Goal: Task Accomplishment & Management: Use online tool/utility

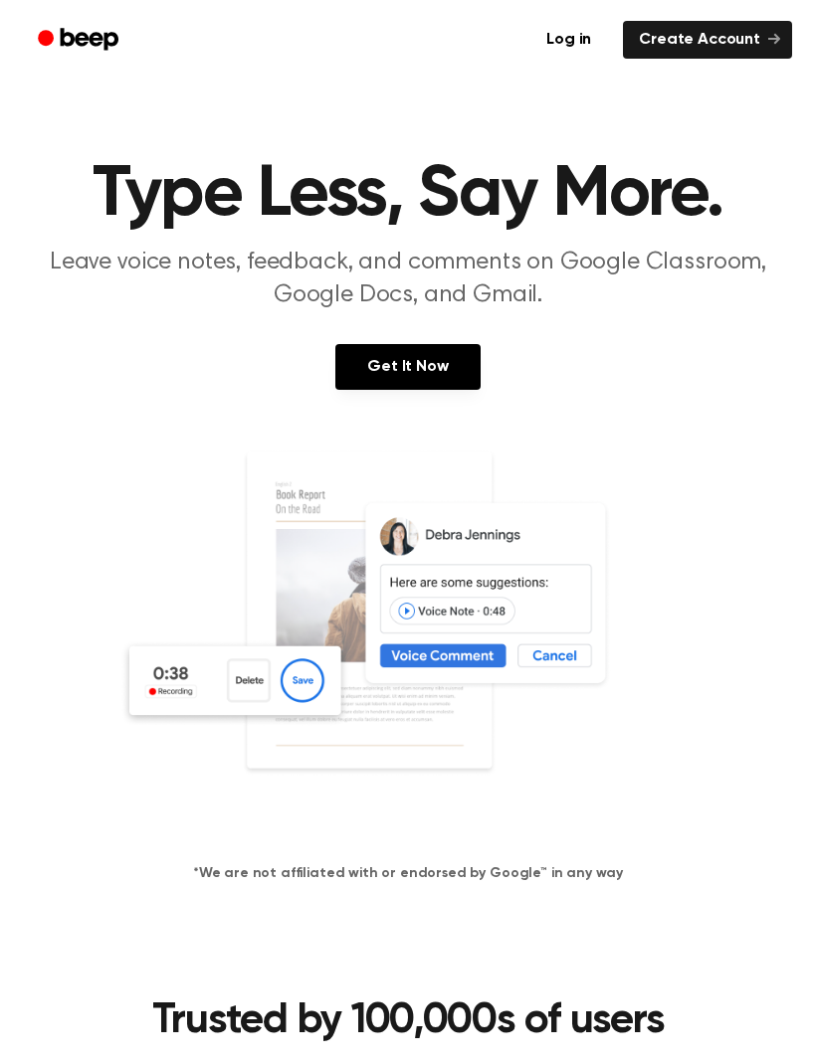
click at [750, 41] on link "Create Account" at bounding box center [707, 40] width 169 height 38
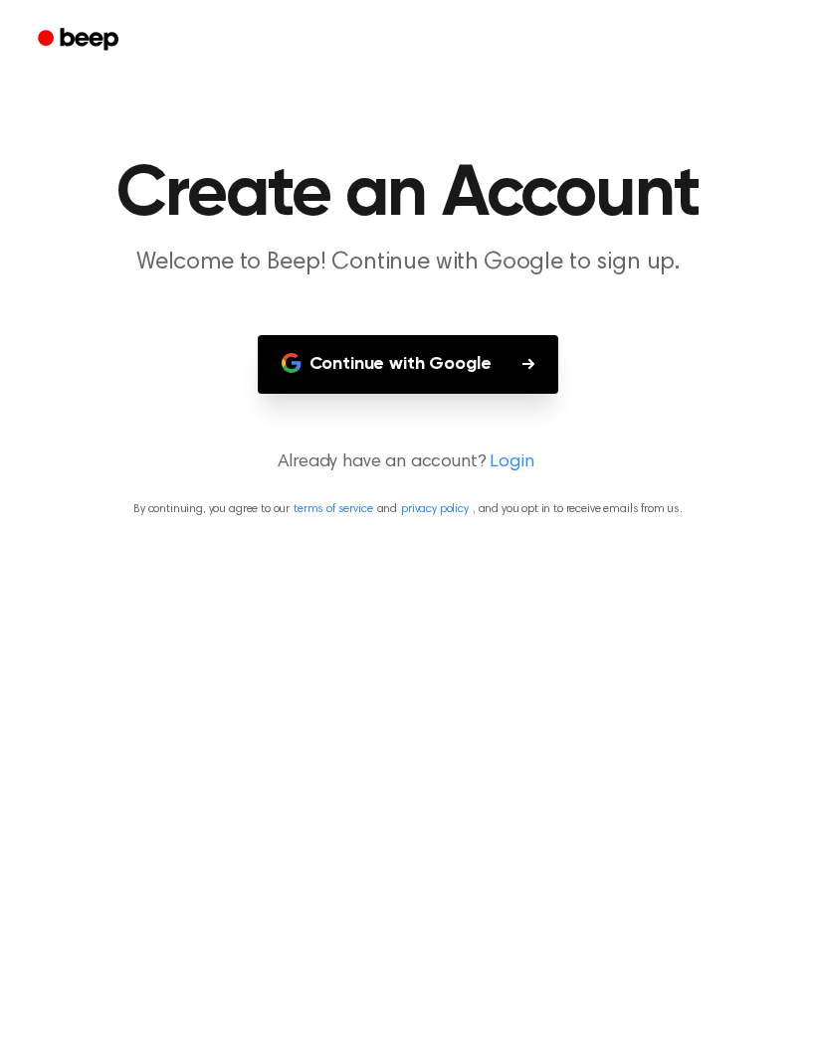
click at [529, 358] on icon "button" at bounding box center [528, 364] width 12 height 12
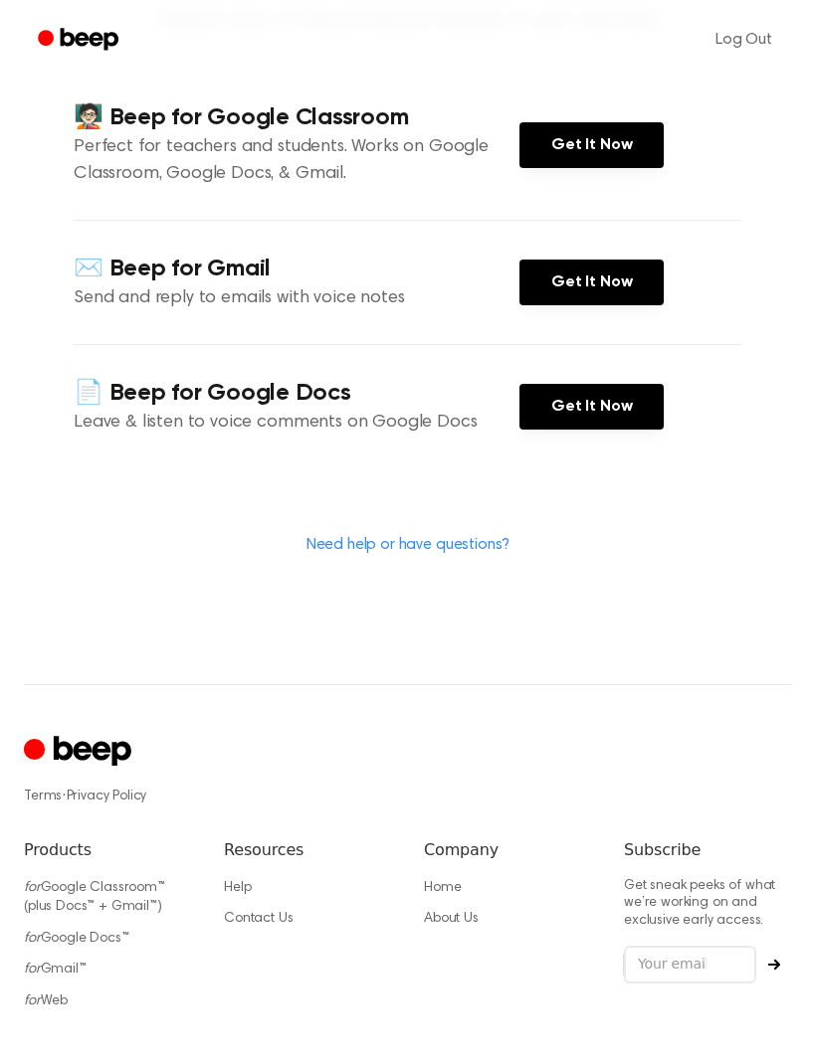
scroll to position [343, 0]
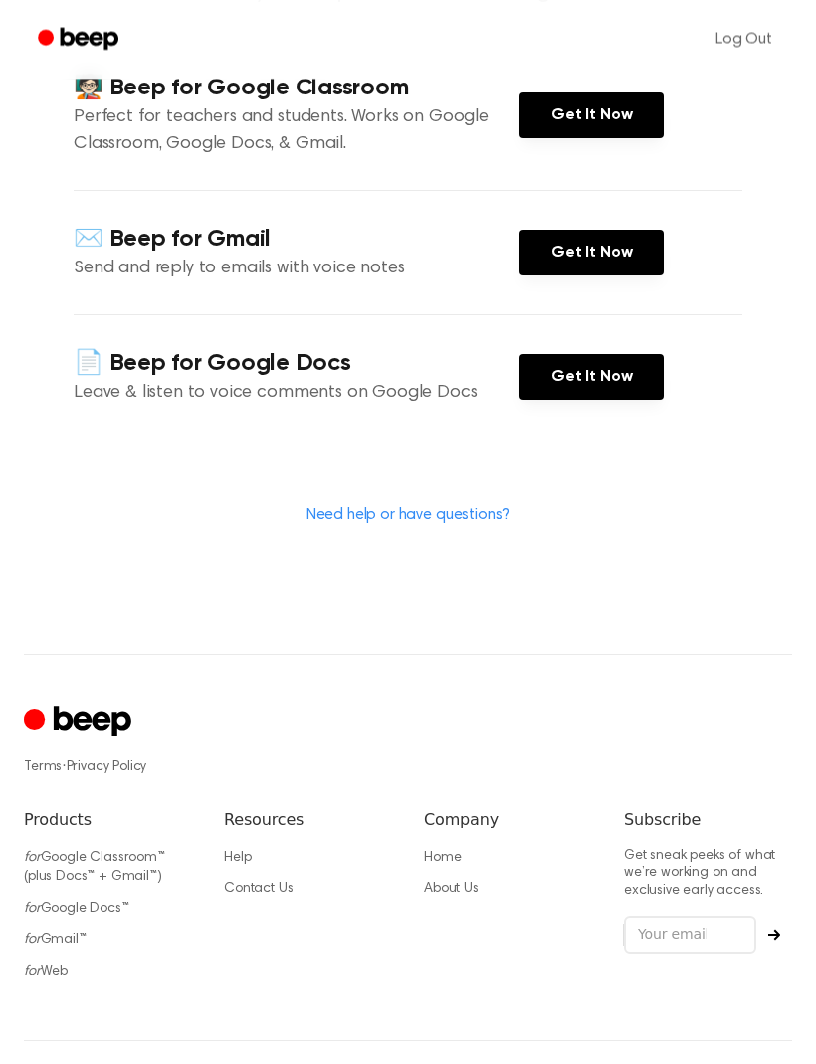
click at [63, 966] on link "for Web" at bounding box center [46, 973] width 44 height 14
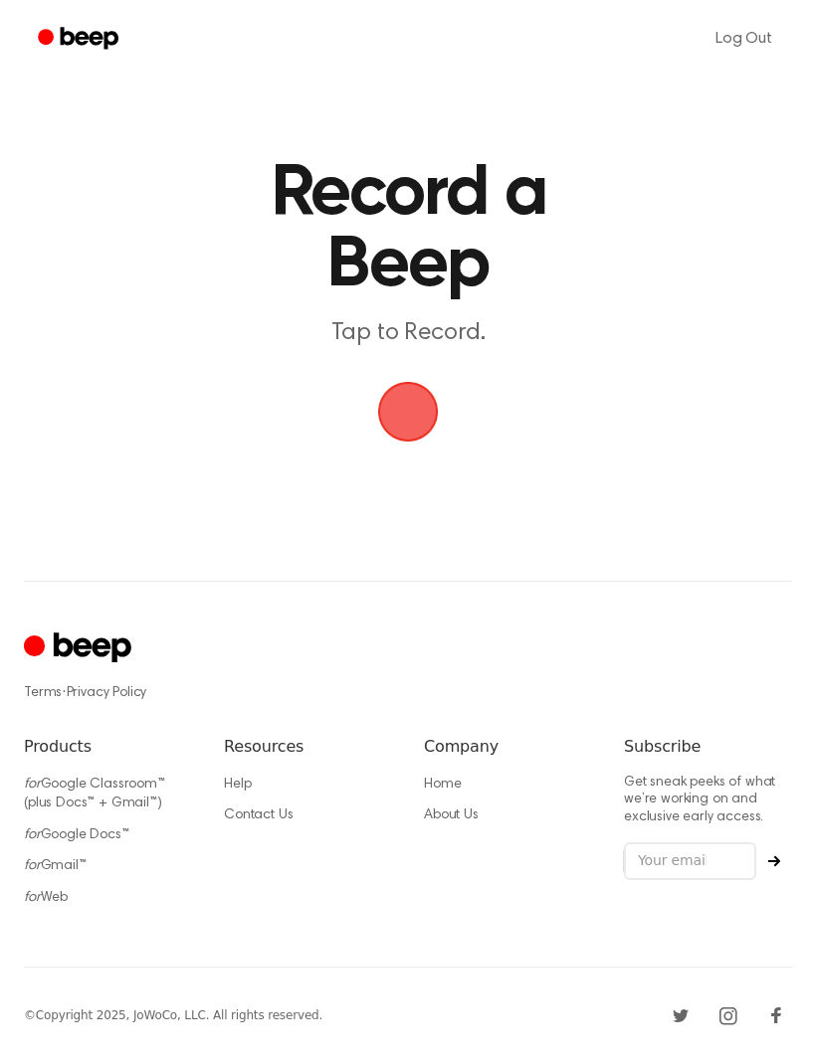
click at [400, 401] on span "button" at bounding box center [408, 413] width 56 height 56
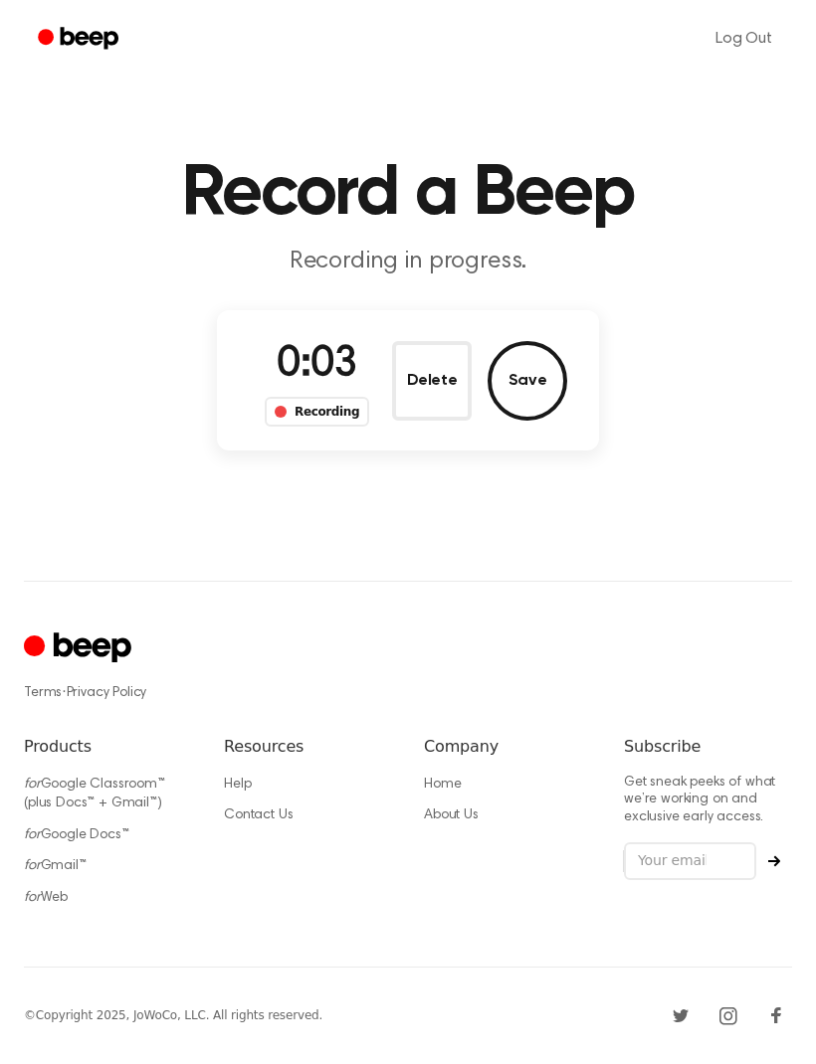
click at [537, 342] on button "Save" at bounding box center [527, 382] width 80 height 80
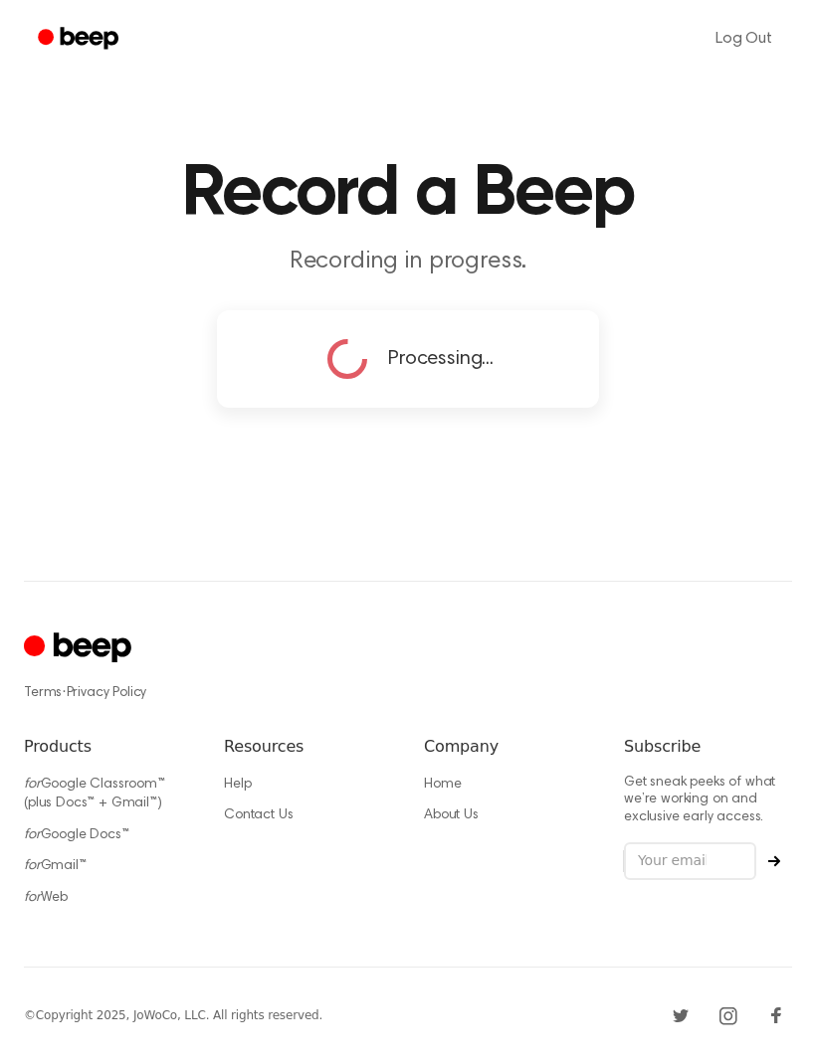
scroll to position [67, 0]
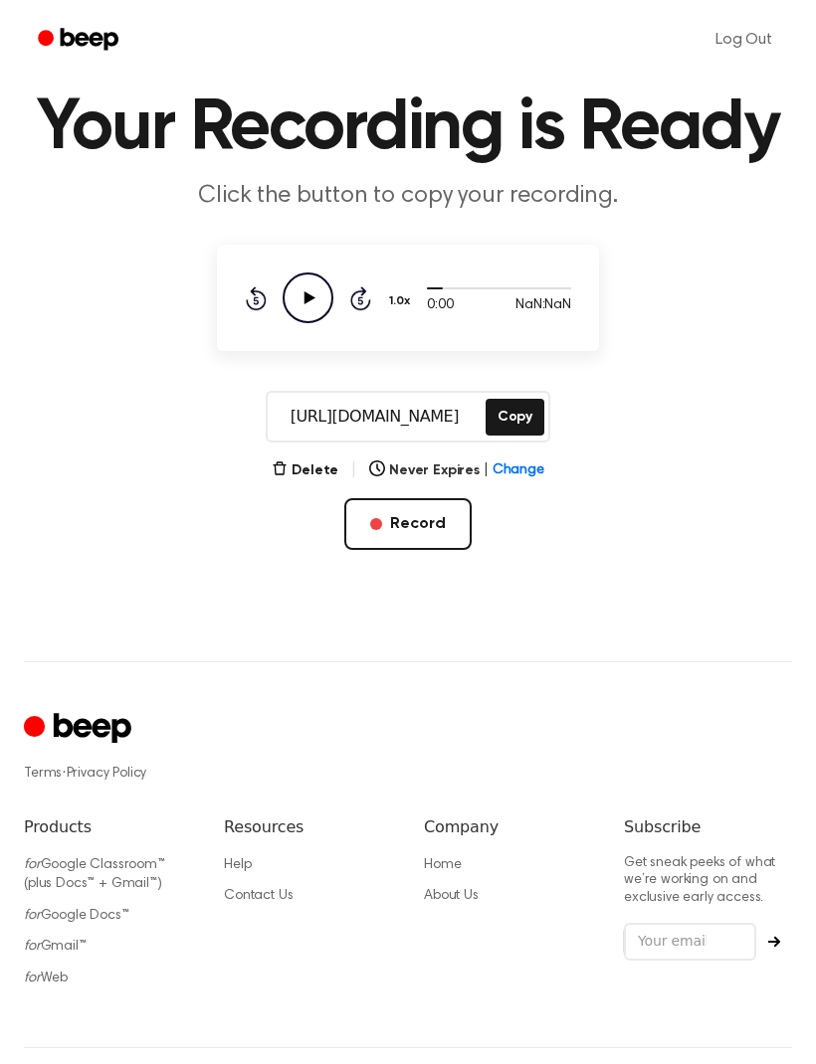
click at [309, 291] on icon "Play Audio" at bounding box center [307, 298] width 51 height 51
click at [317, 314] on icon "Play Audio" at bounding box center [307, 298] width 51 height 51
click at [320, 313] on icon "Play Audio" at bounding box center [307, 298] width 51 height 51
click at [315, 474] on button "Delete" at bounding box center [305, 470] width 67 height 21
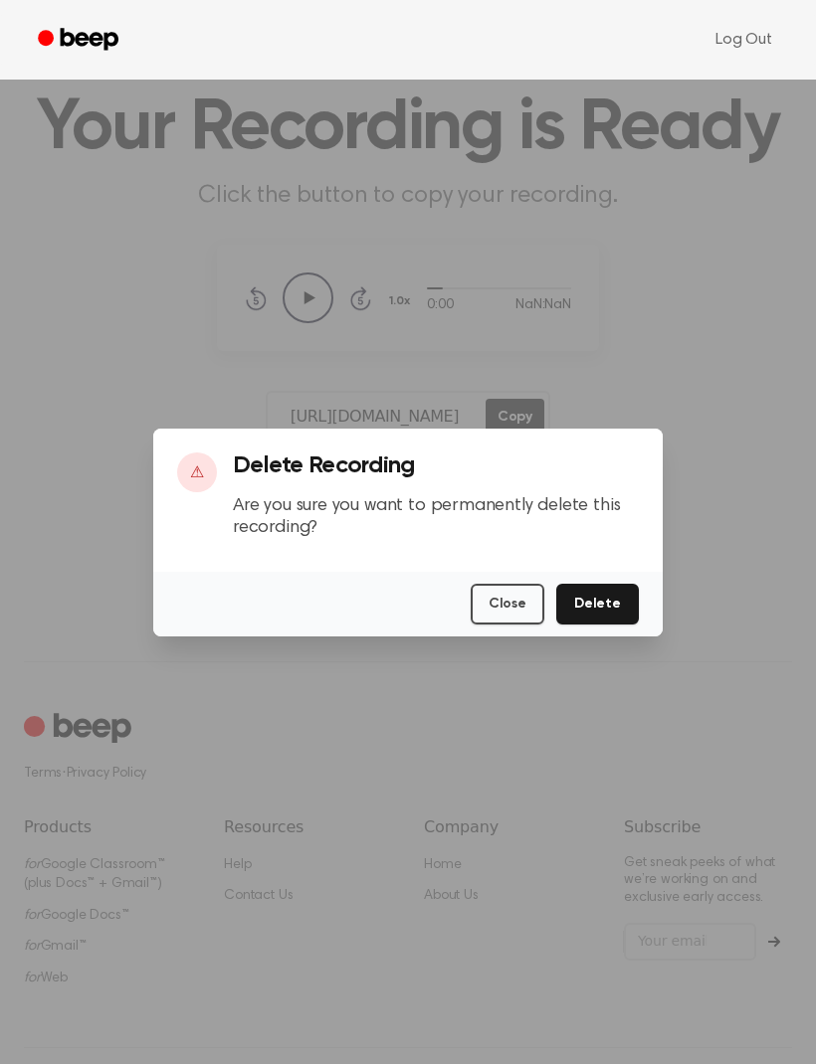
click at [628, 625] on button "Delete" at bounding box center [597, 604] width 83 height 41
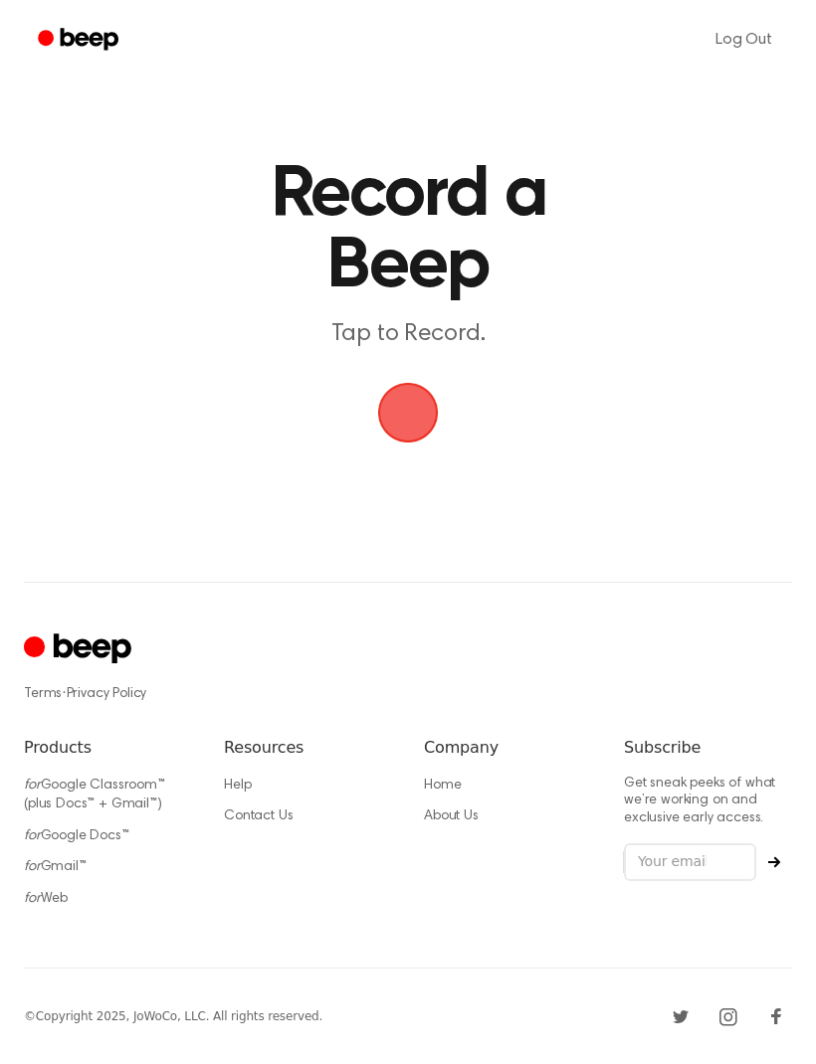
scroll to position [66, 0]
click at [412, 381] on span "button" at bounding box center [408, 413] width 65 height 65
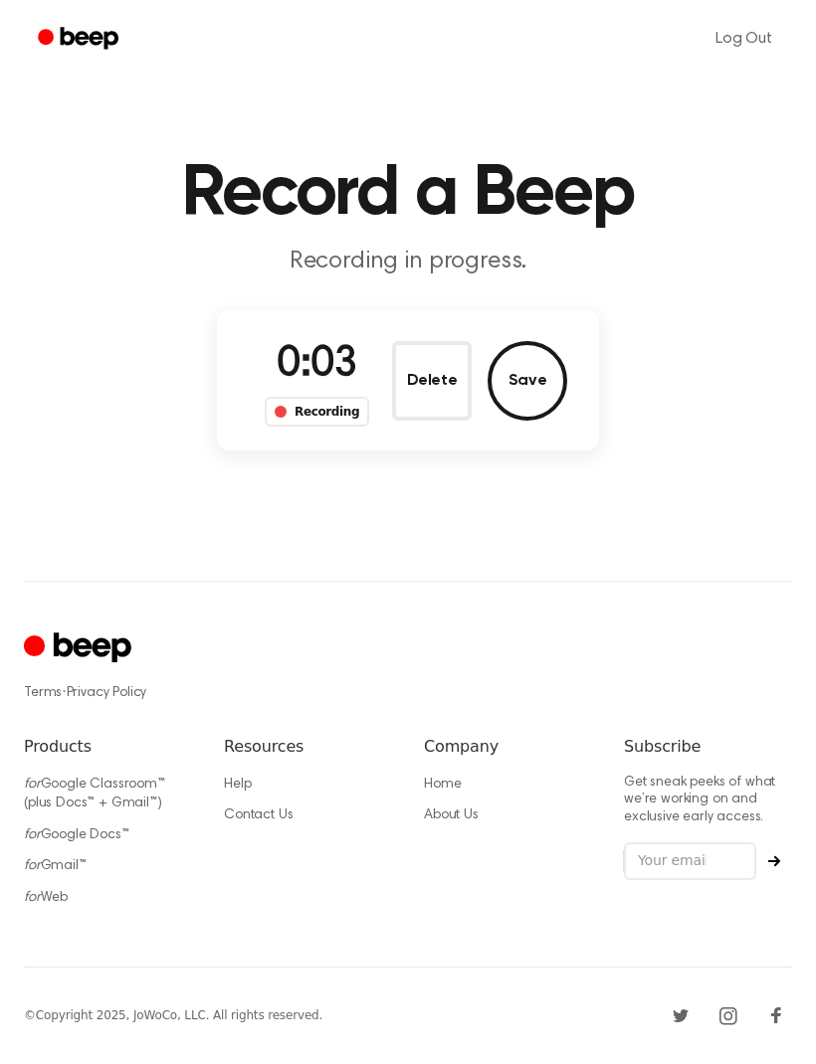
click at [533, 342] on button "Save" at bounding box center [527, 382] width 80 height 80
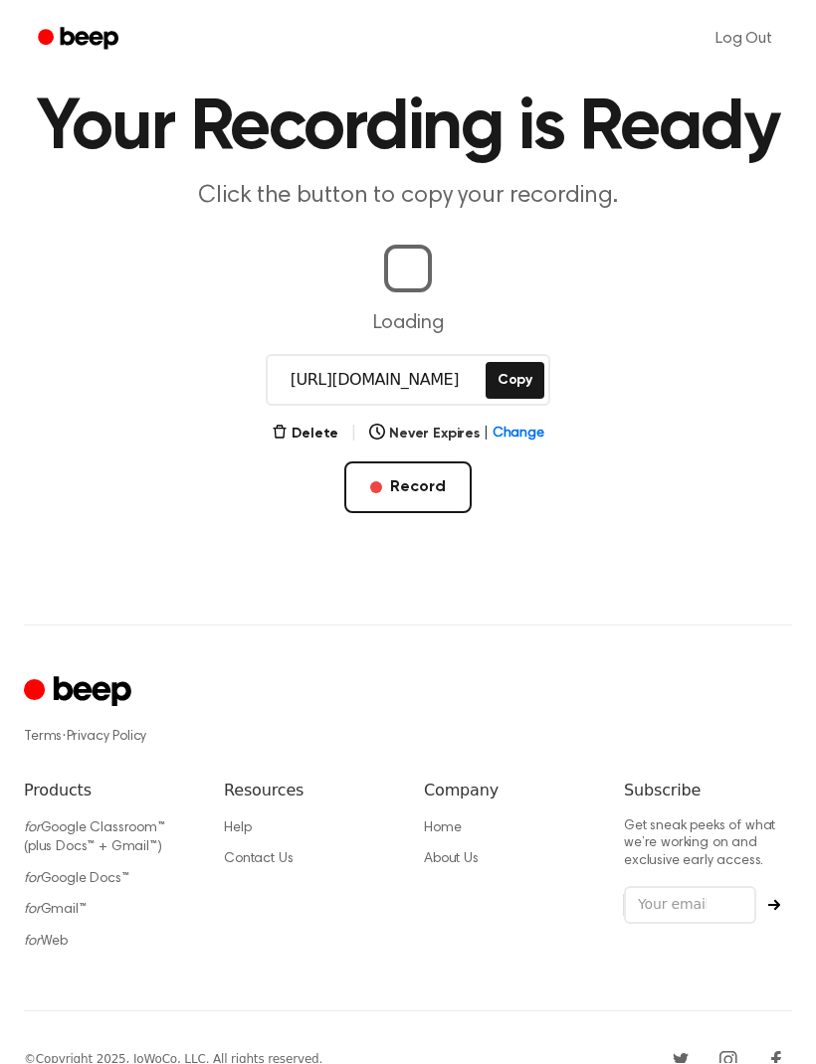
scroll to position [67, 0]
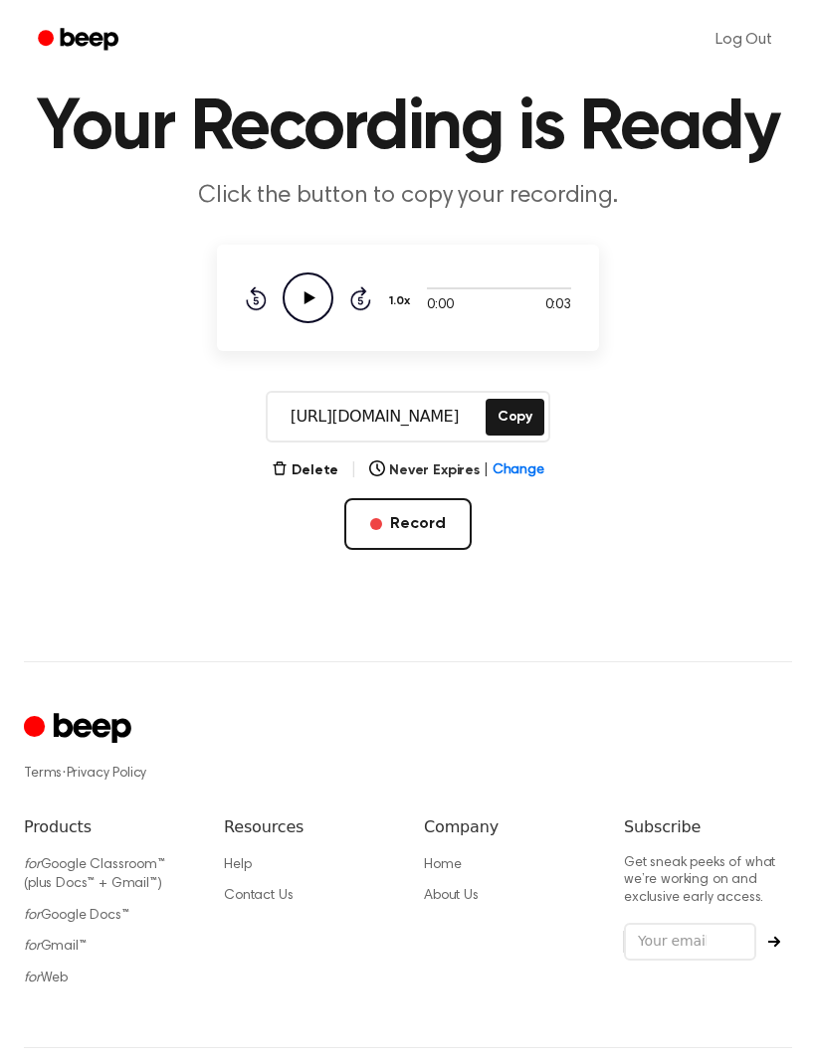
click at [310, 295] on icon at bounding box center [309, 297] width 11 height 13
click at [519, 413] on button "Copy" at bounding box center [514, 417] width 59 height 37
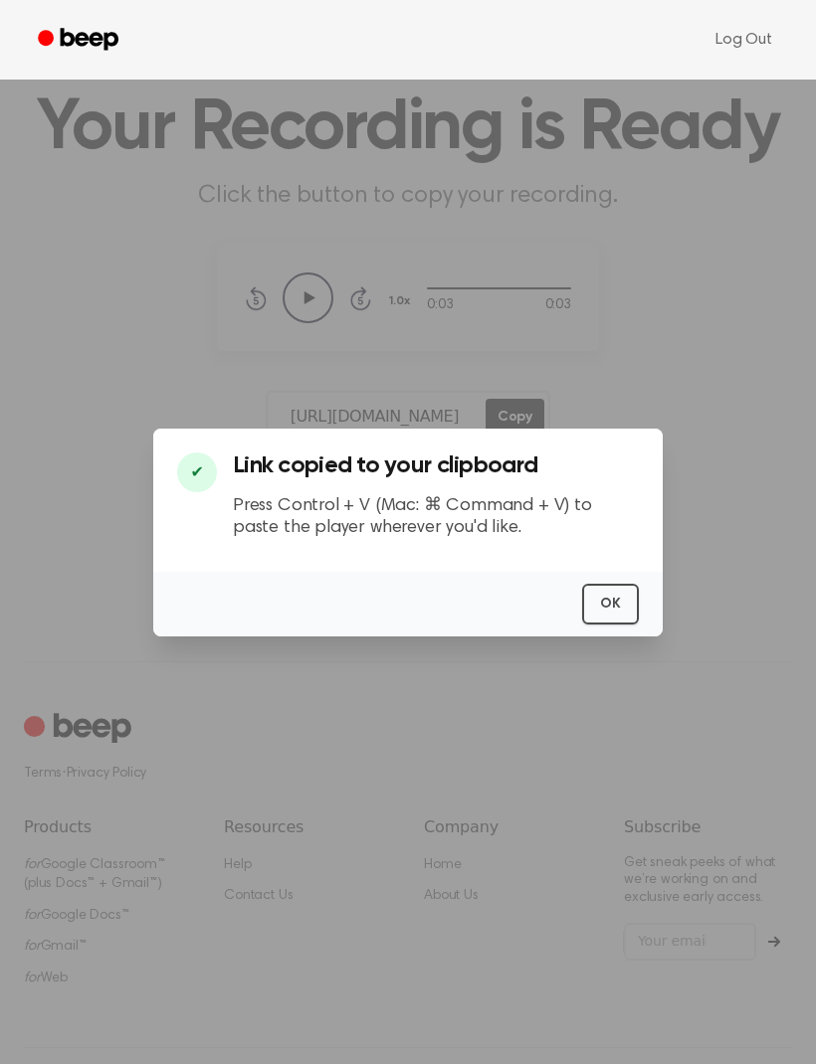
click at [616, 625] on button "OK" at bounding box center [610, 604] width 57 height 41
